Goal: Information Seeking & Learning: Check status

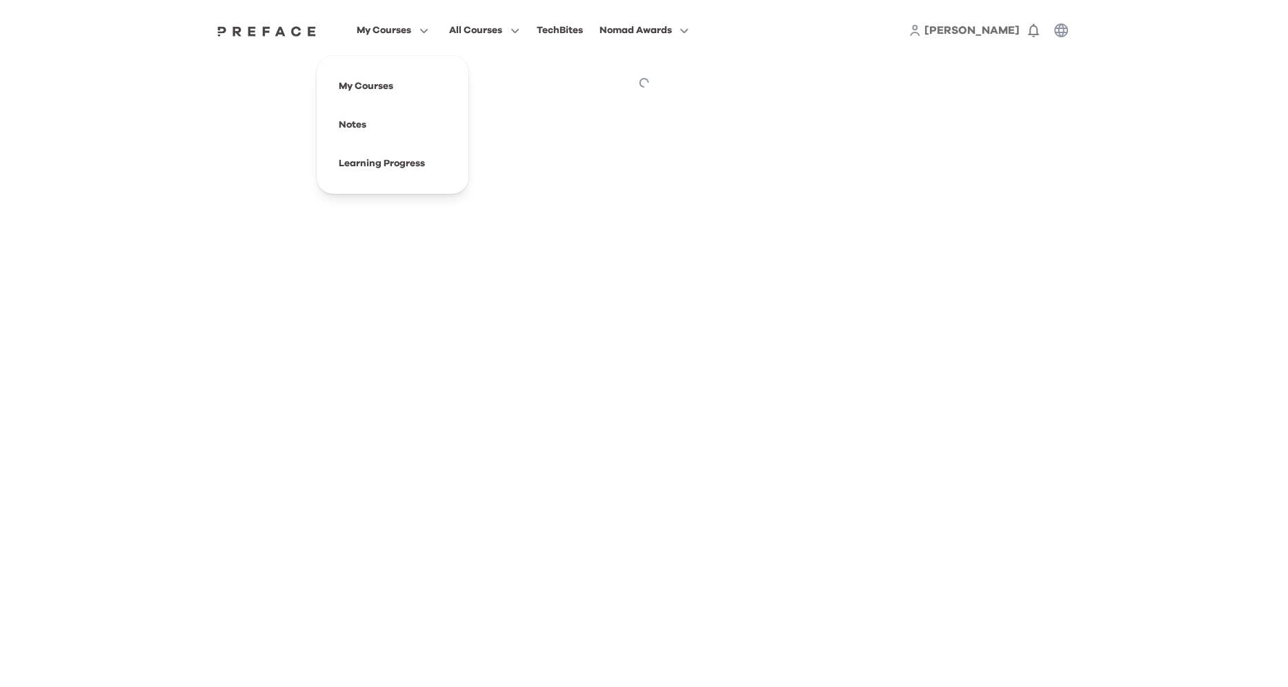
click at [393, 26] on span "My Courses" at bounding box center [384, 30] width 54 height 17
click at [361, 120] on span at bounding box center [393, 125] width 130 height 39
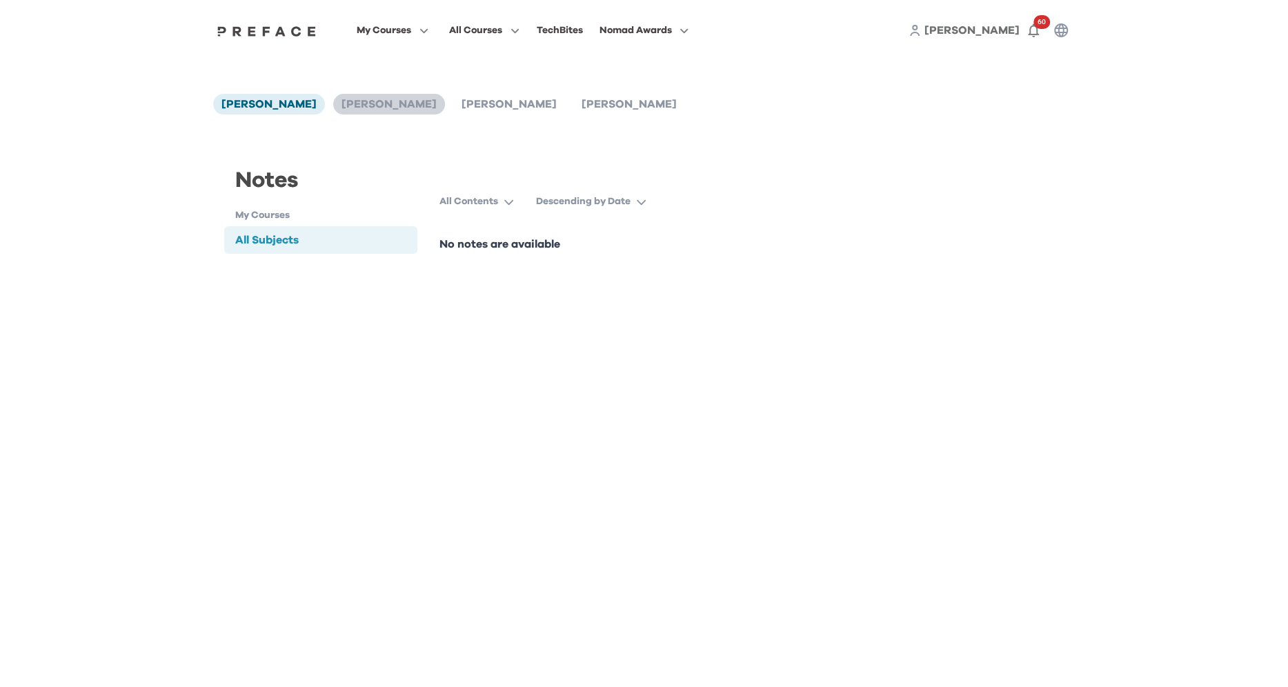
click at [356, 103] on span "Augustin Wong" at bounding box center [388, 104] width 95 height 11
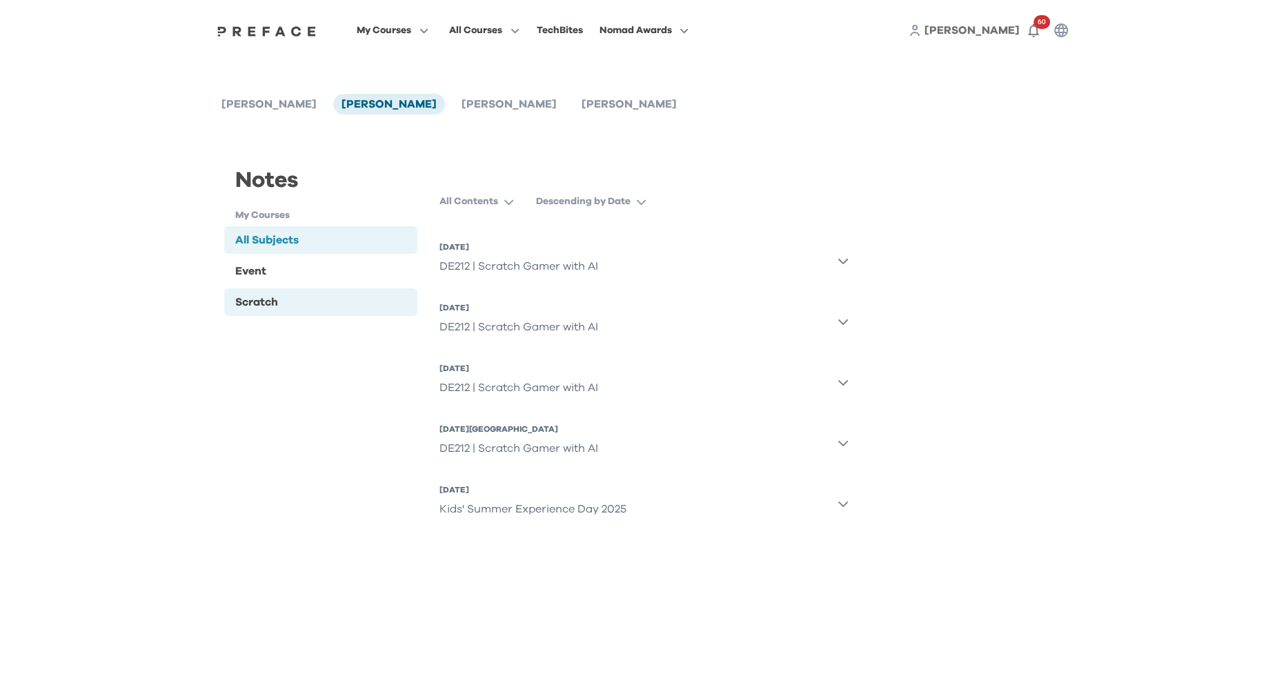
click at [290, 295] on div "Scratch" at bounding box center [321, 302] width 194 height 28
click at [512, 443] on div "DE212 | Scratch Gamer with AI" at bounding box center [518, 449] width 159 height 28
click at [568, 399] on div "DE212 | Scratch Gamer with AI" at bounding box center [518, 388] width 159 height 28
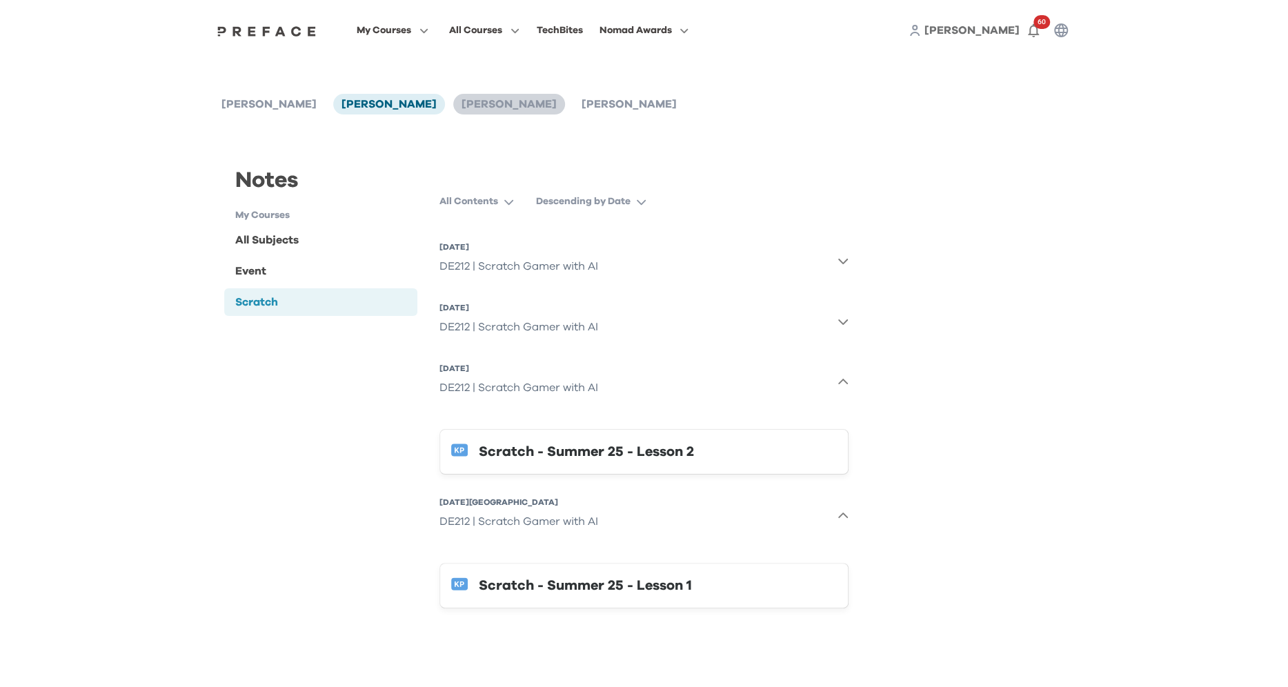
click at [473, 101] on span "Michela Wong" at bounding box center [508, 104] width 95 height 11
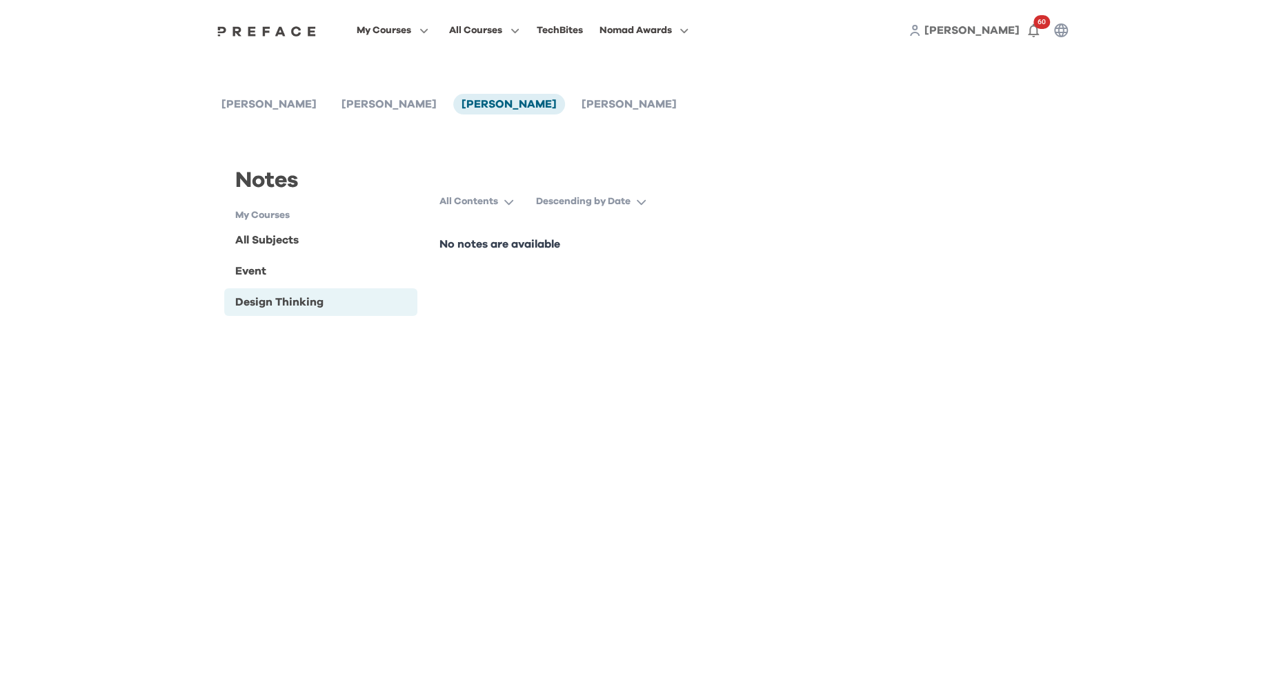
click at [308, 301] on div "Design Thinking" at bounding box center [279, 302] width 88 height 17
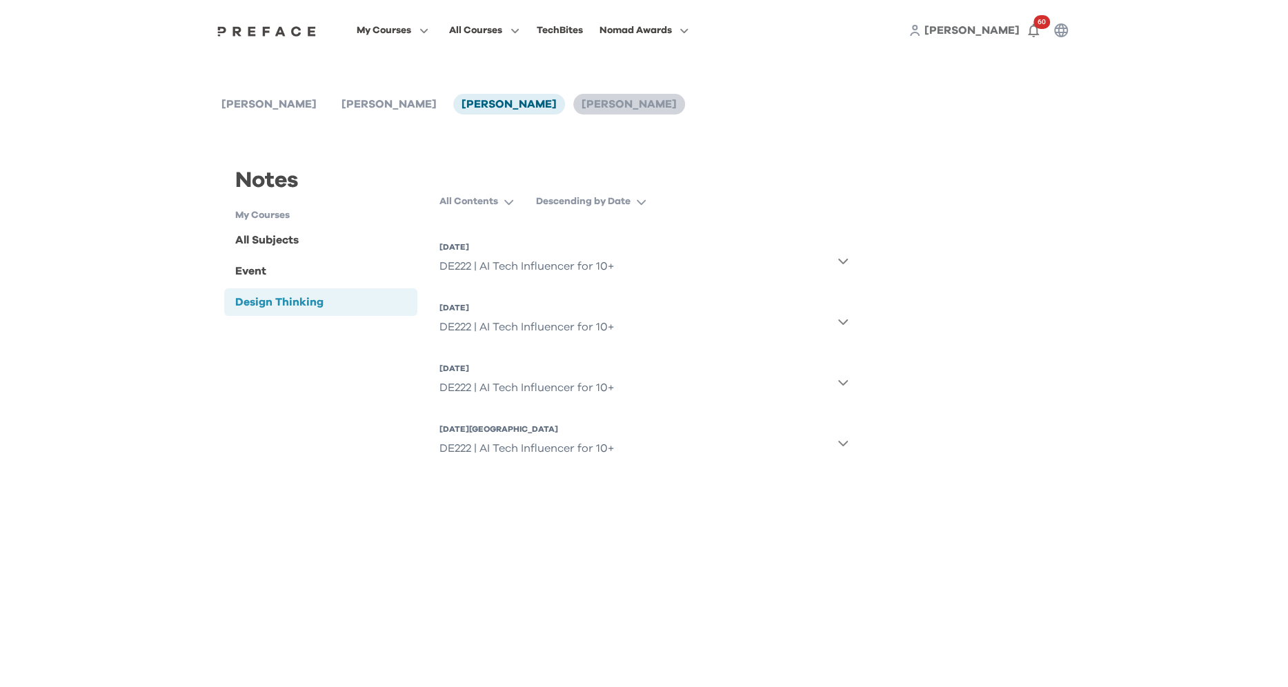
click at [581, 99] on span "Tiffany Wong" at bounding box center [628, 104] width 95 height 11
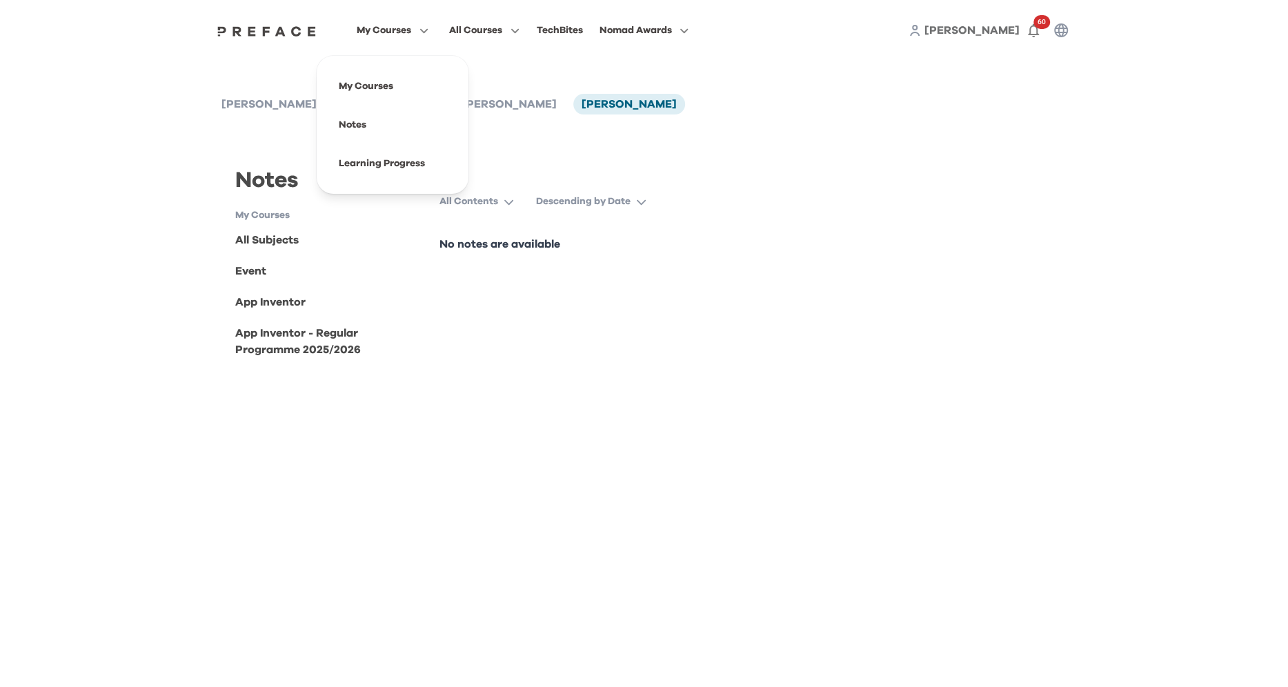
click at [399, 35] on span "My Courses" at bounding box center [384, 30] width 54 height 17
click at [399, 146] on span at bounding box center [393, 163] width 130 height 39
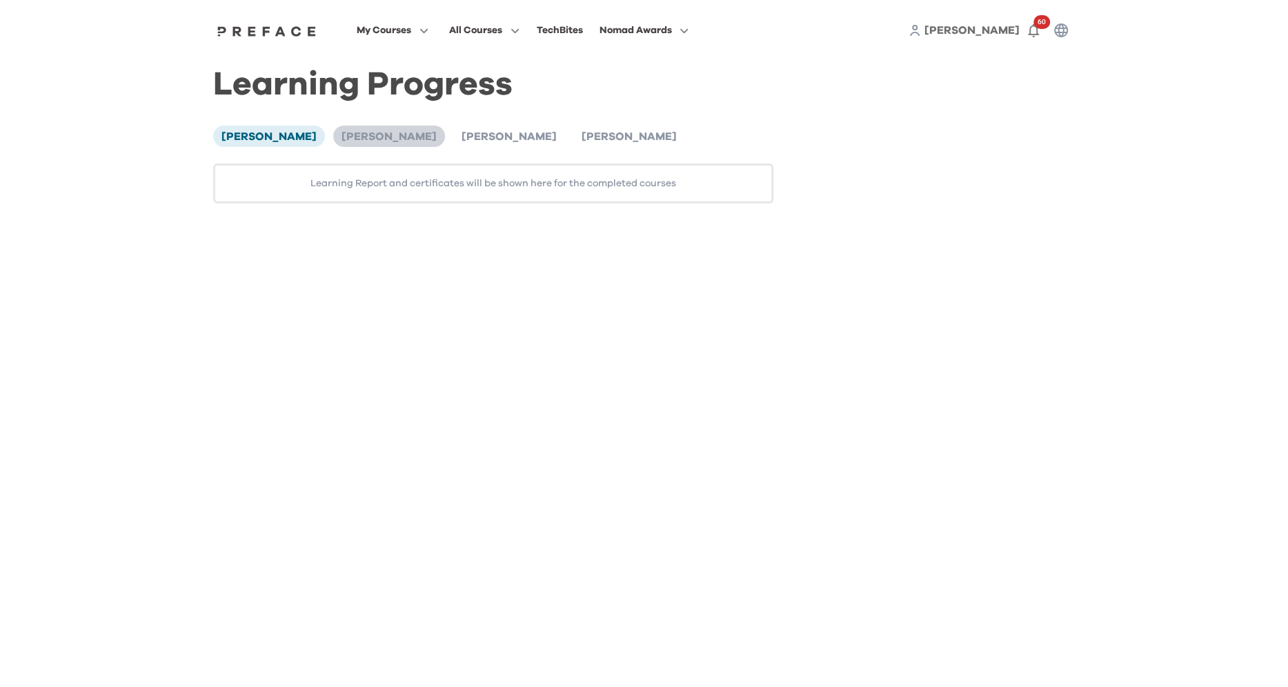
click at [372, 144] on li "Augustin Wong" at bounding box center [389, 136] width 112 height 21
